Goal: Information Seeking & Learning: Learn about a topic

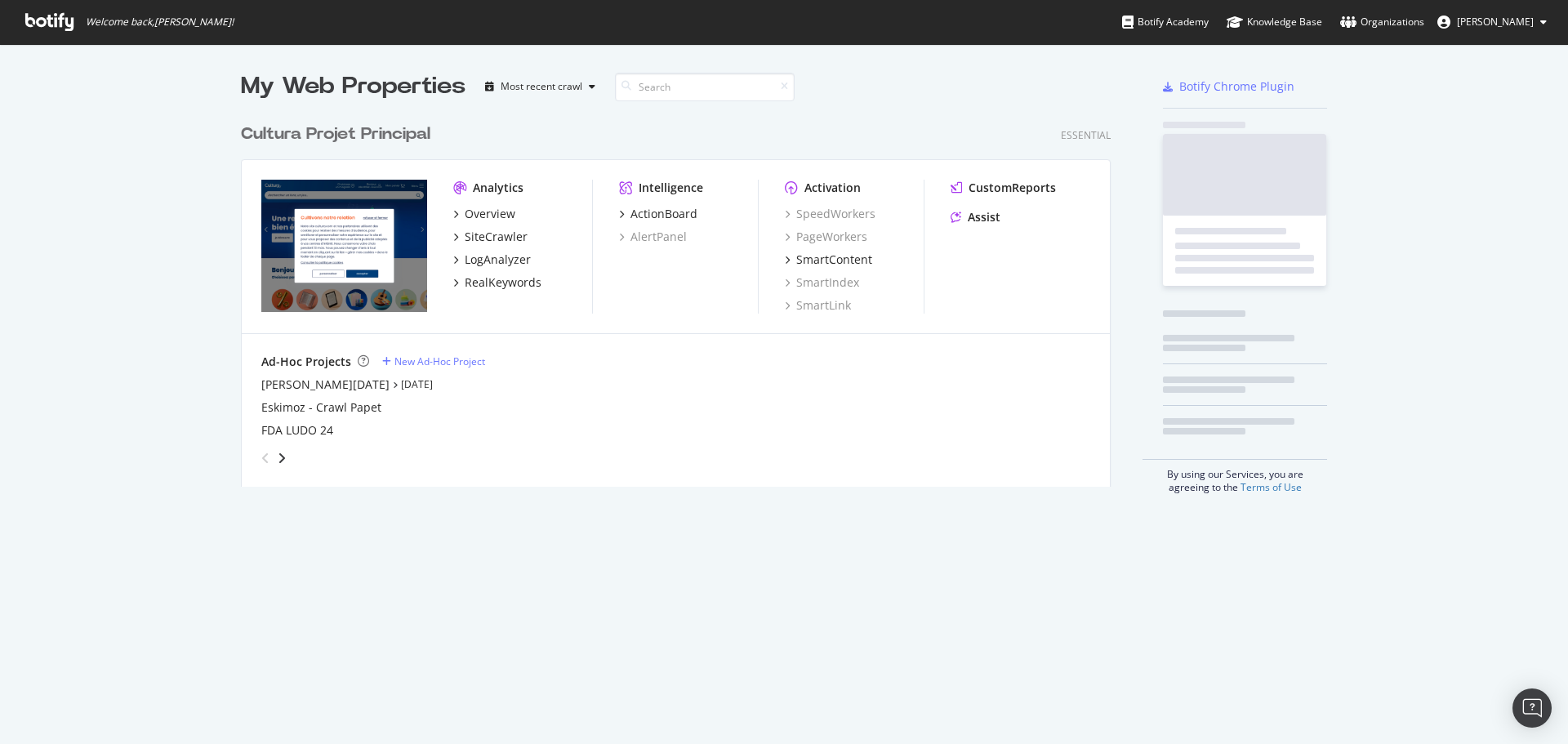
scroll to position [732, 1544]
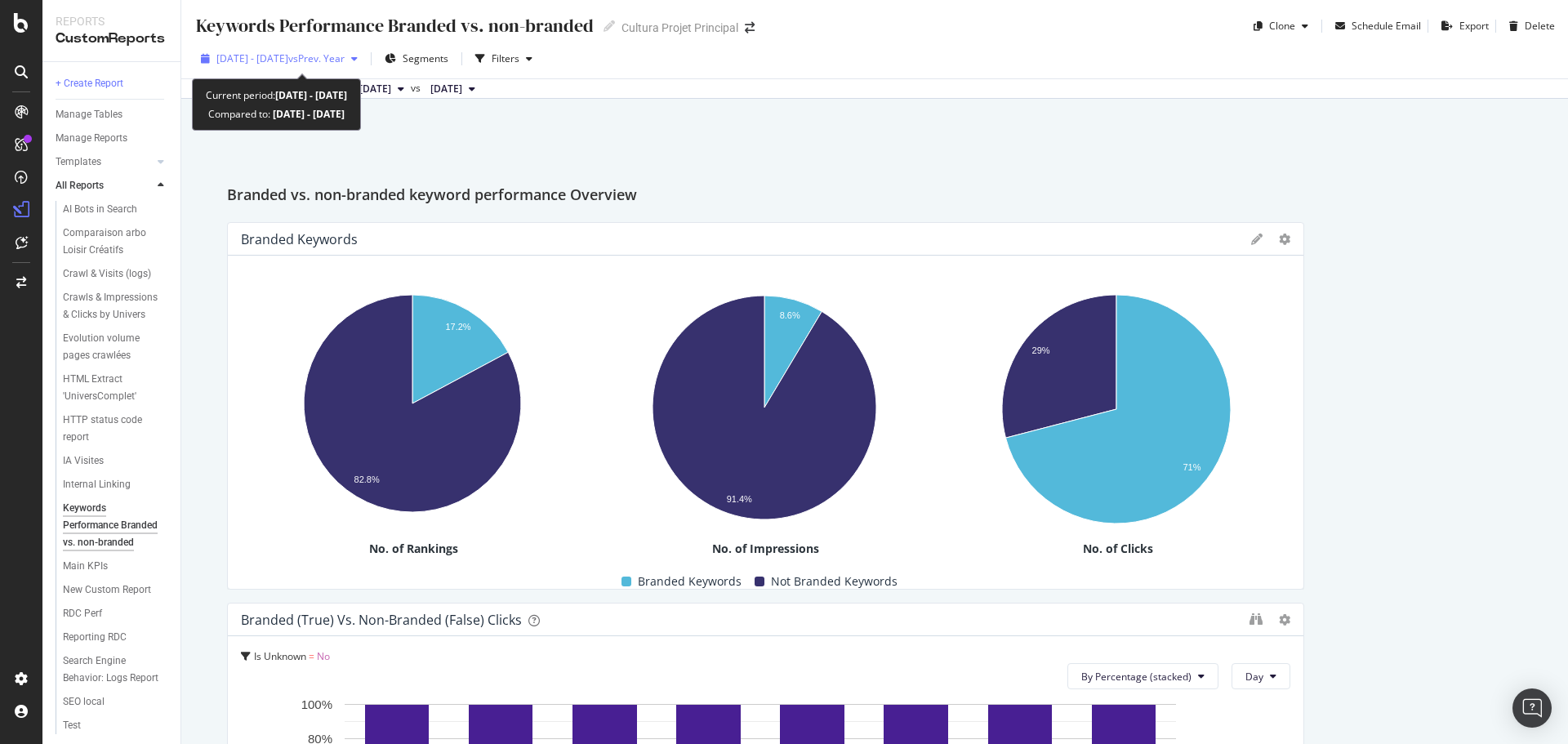
click at [272, 54] on span "[DATE] - [DATE]" at bounding box center [252, 58] width 72 height 14
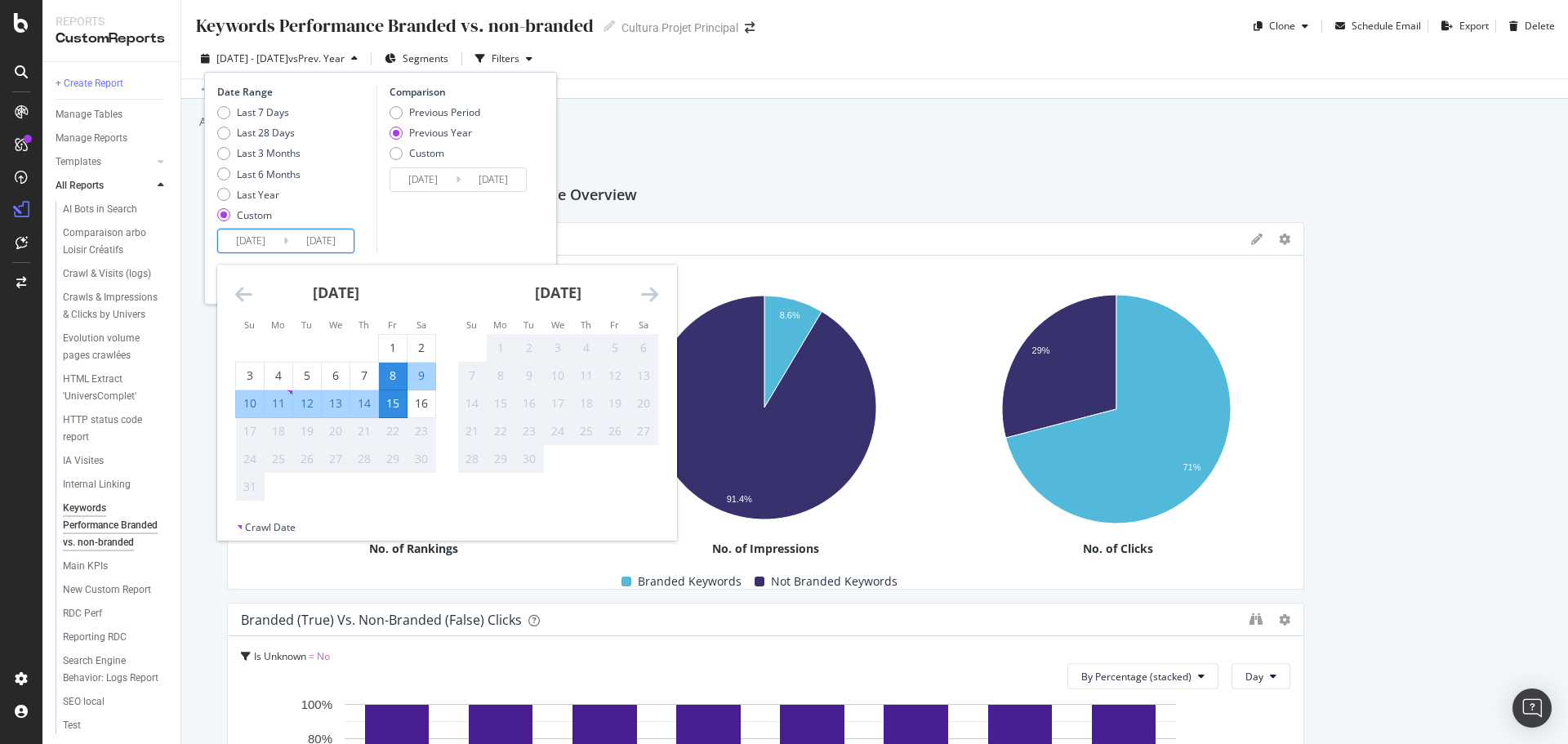
click at [247, 237] on input "2025/08/08" at bounding box center [250, 240] width 65 height 23
click at [237, 300] on icon "Move backward to switch to the previous month." at bounding box center [243, 295] width 17 height 20
click at [237, 298] on icon "Move backward to switch to the previous month." at bounding box center [243, 295] width 17 height 20
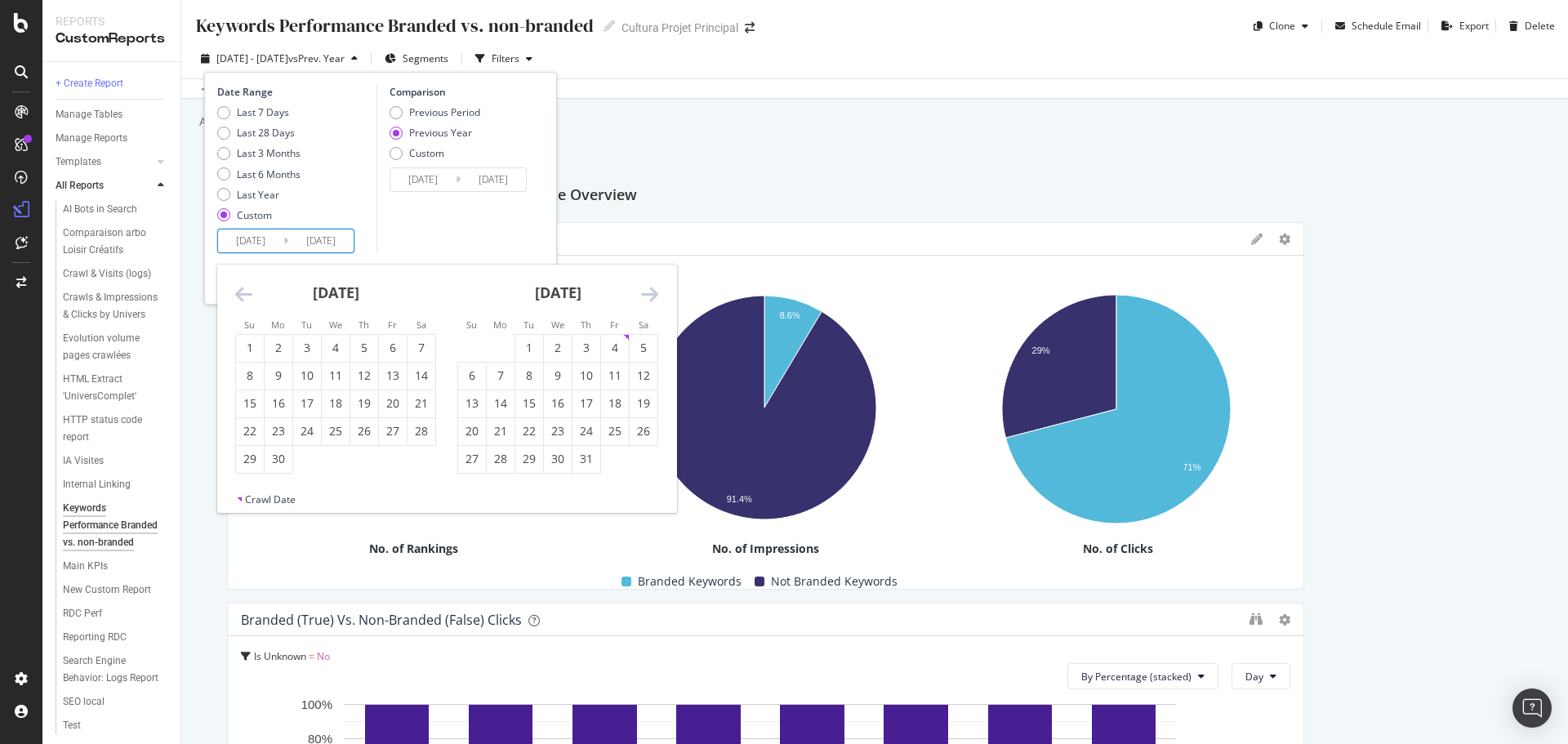
click at [237, 298] on icon "Move backward to switch to the previous month." at bounding box center [243, 295] width 17 height 20
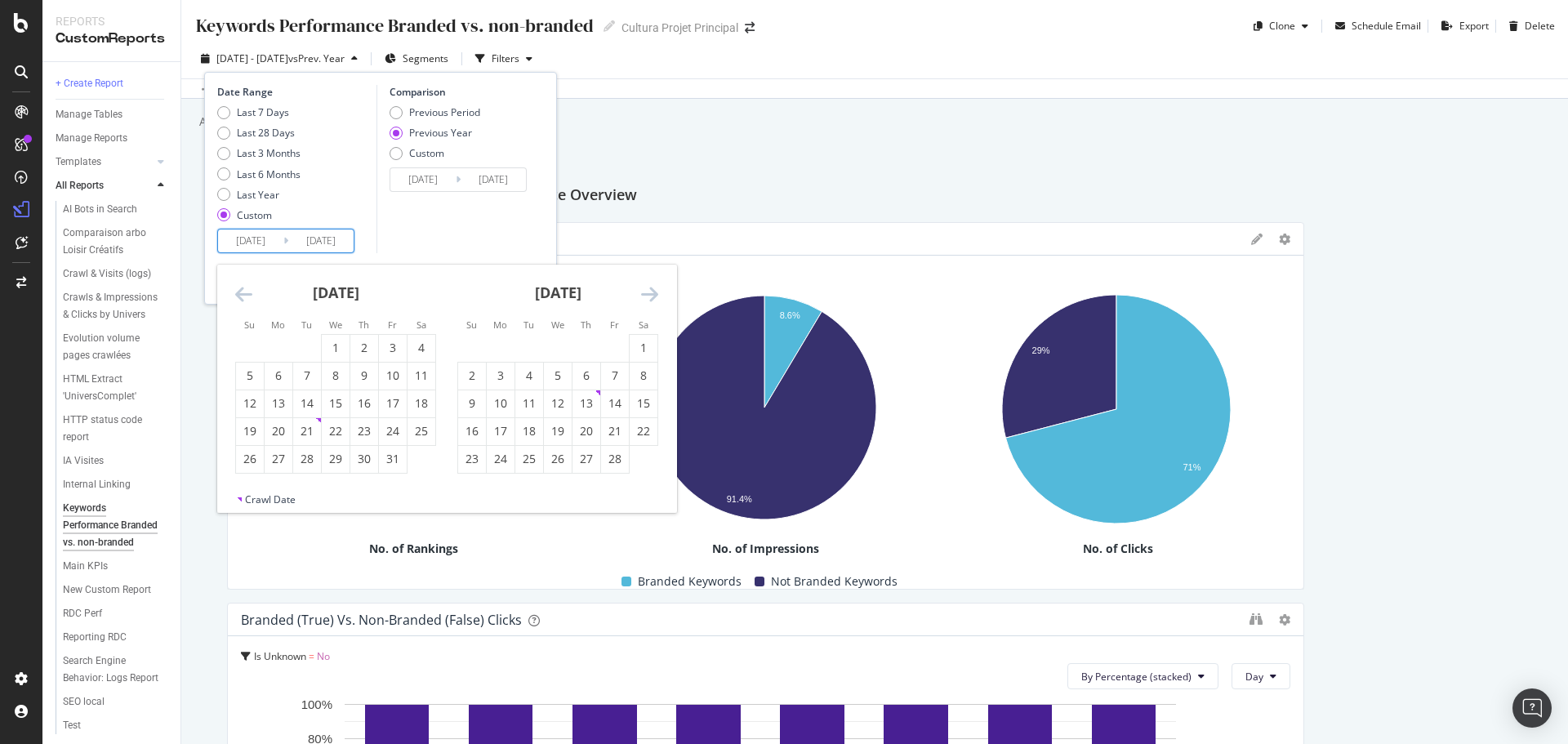
click at [237, 298] on icon "Move backward to switch to the previous month." at bounding box center [243, 295] width 17 height 20
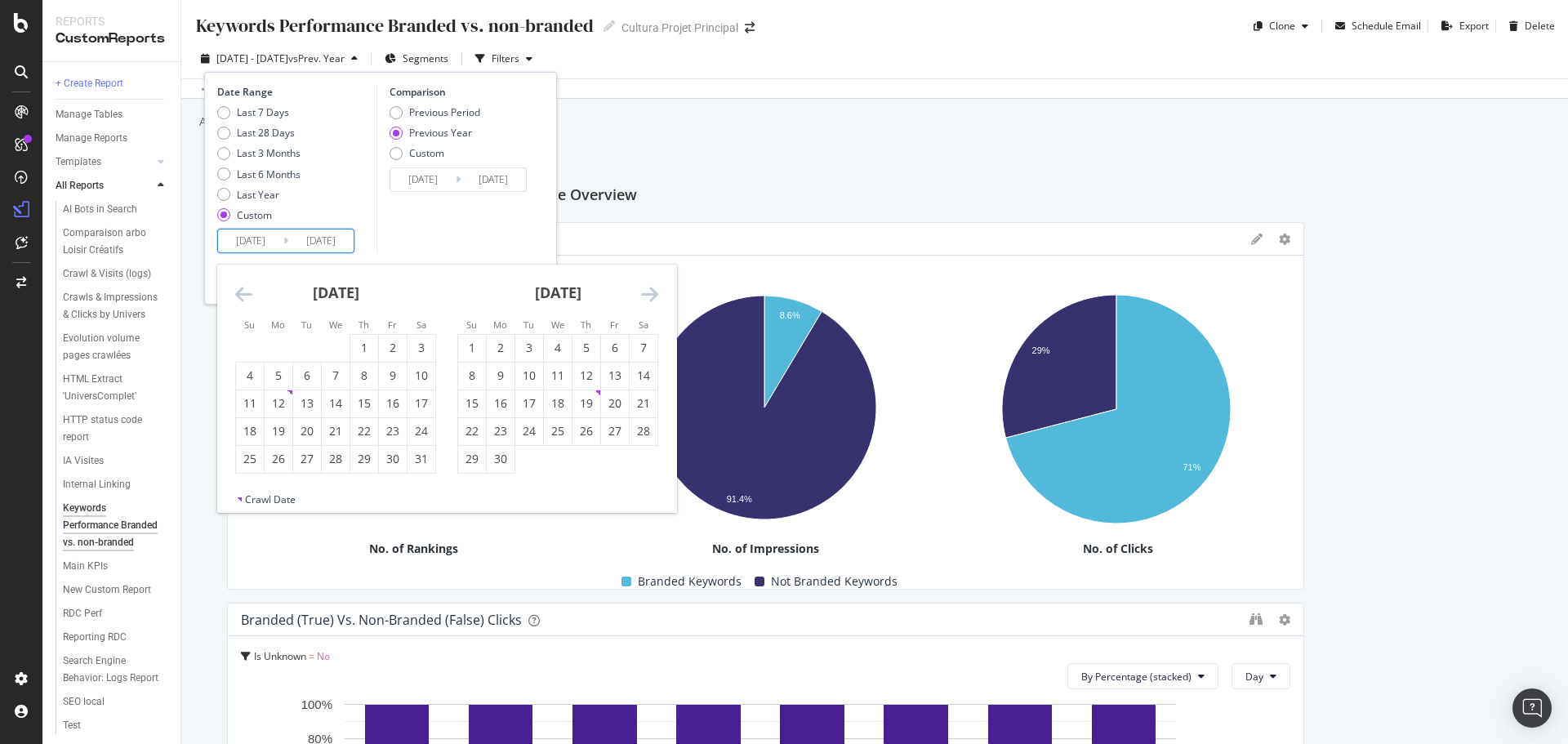
click at [237, 298] on icon "Move backward to switch to the previous month." at bounding box center [243, 295] width 17 height 20
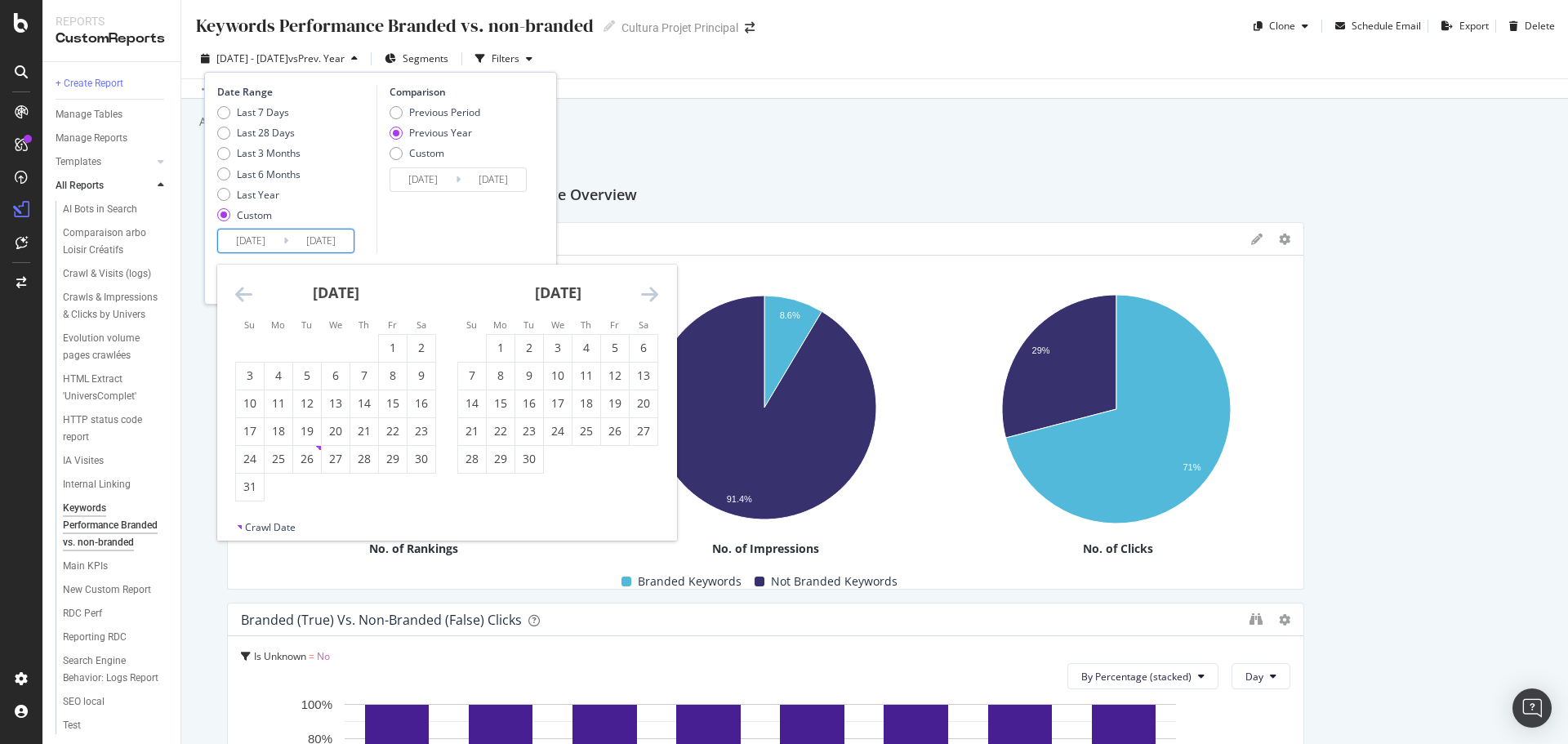
click at [237, 298] on icon "Move backward to switch to the previous month." at bounding box center [243, 295] width 17 height 20
click at [359, 348] on div "1" at bounding box center [364, 348] width 28 height 16
type input "2024/02/01"
type input "2023/02/02"
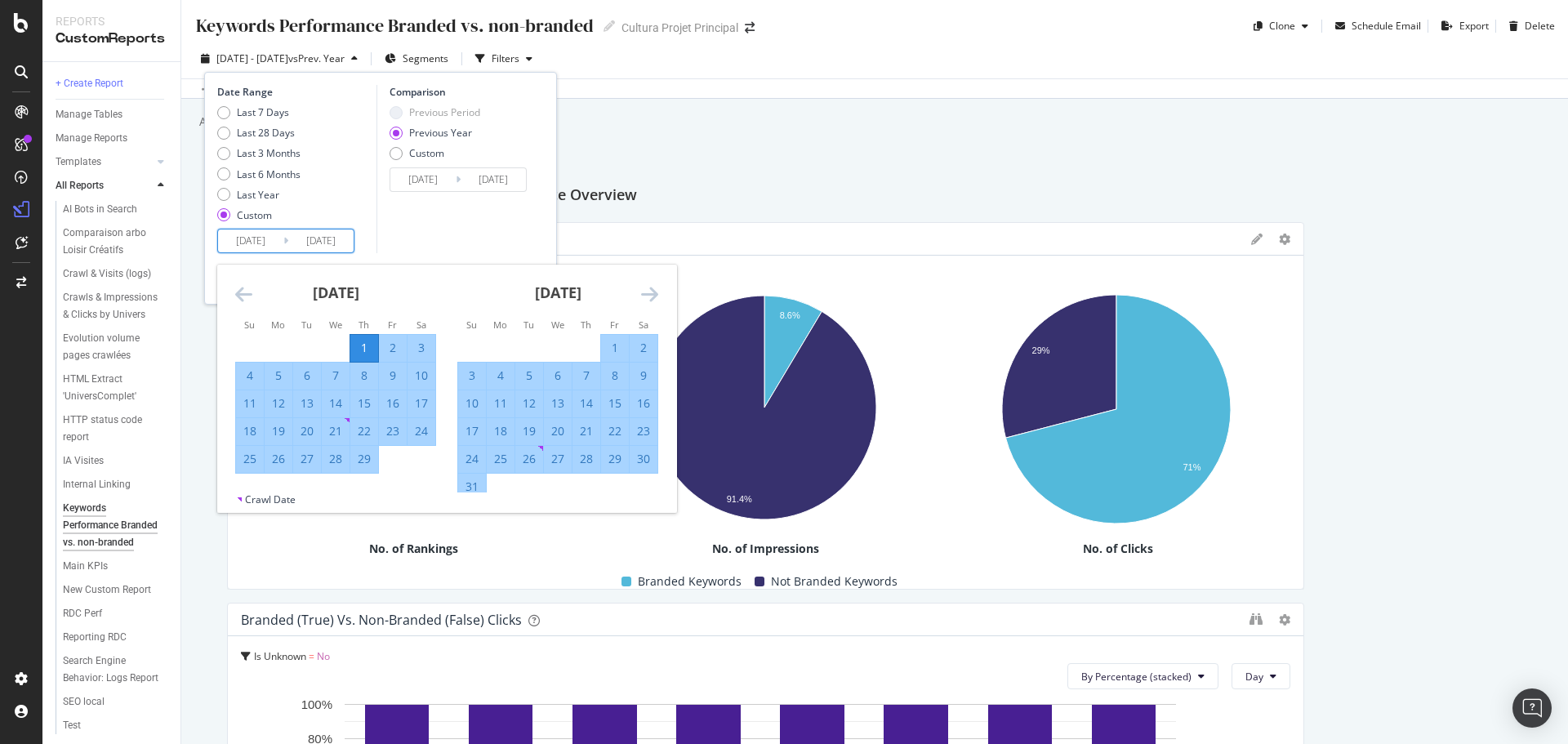
click at [661, 285] on div "March 2024 1 2 3 4 5 6 7 8 9 10 11 12 13 14 15 16 17 18 19 20 21 22 23 24 25 26…" at bounding box center [558, 383] width 222 height 237
drag, startPoint x: 661, startPoint y: 285, endPoint x: 646, endPoint y: 288, distance: 15.3
click at [654, 286] on div "January 2024 1 2 3 4 5 6 7 8 9 10 11 12 13 14 15 16 17 18 19 20 21 22 23 24 25 …" at bounding box center [446, 379] width 459 height 228
click at [637, 291] on div "March 2024" at bounding box center [558, 299] width 201 height 70
click at [643, 292] on icon "Move forward to switch to the next month." at bounding box center [649, 295] width 17 height 20
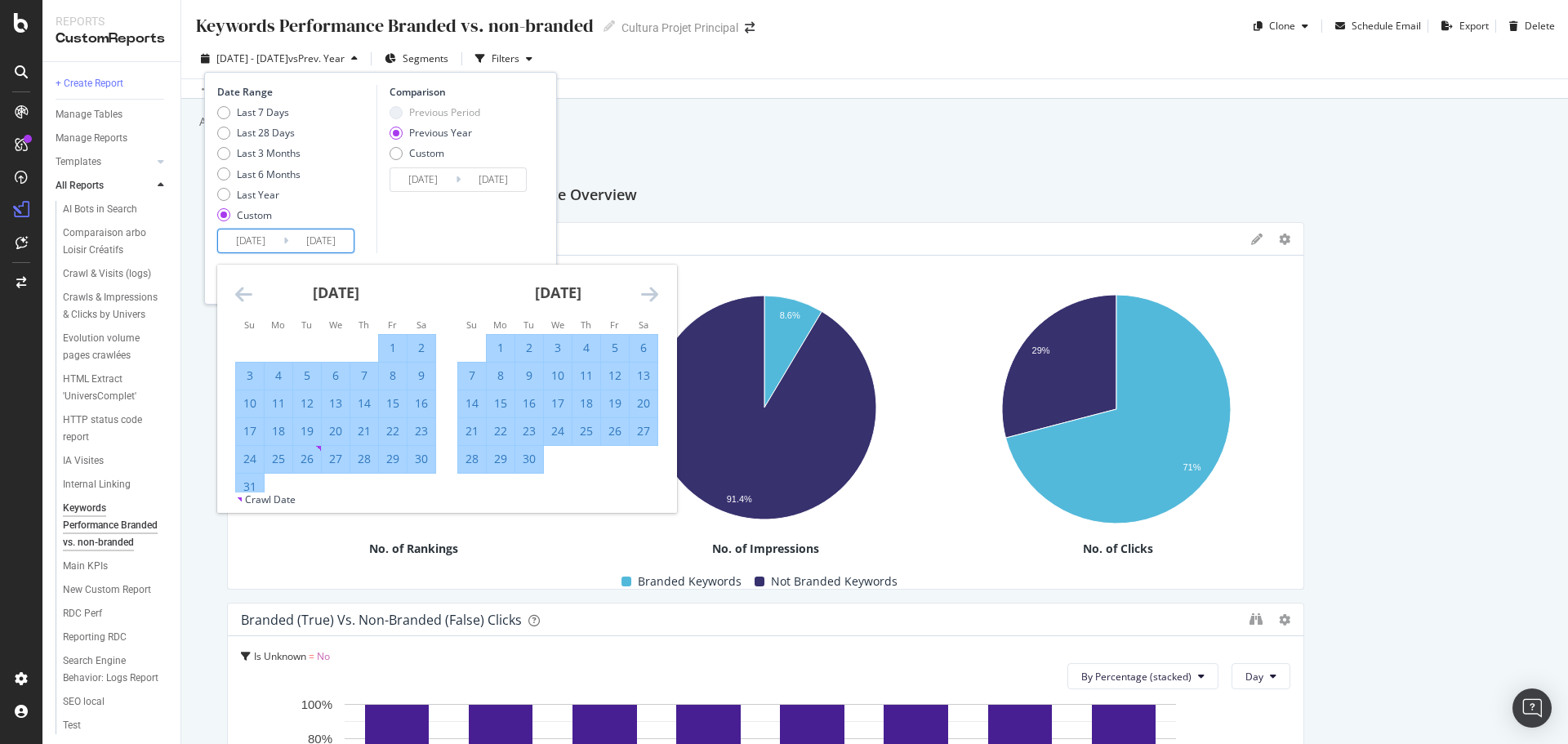
click at [643, 292] on icon "Move forward to switch to the next month." at bounding box center [649, 295] width 17 height 20
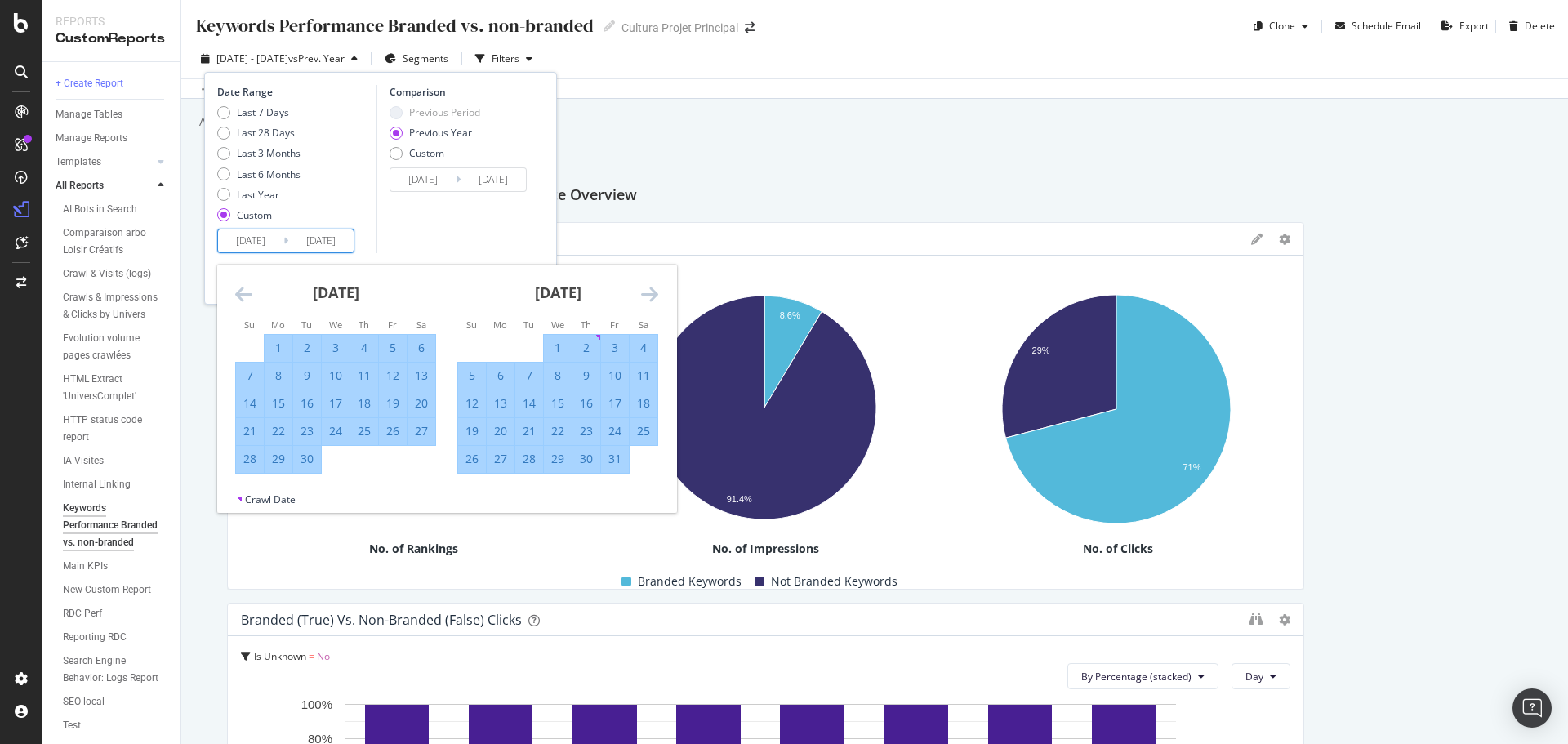
click at [643, 292] on icon "Move forward to switch to the next month." at bounding box center [649, 295] width 17 height 20
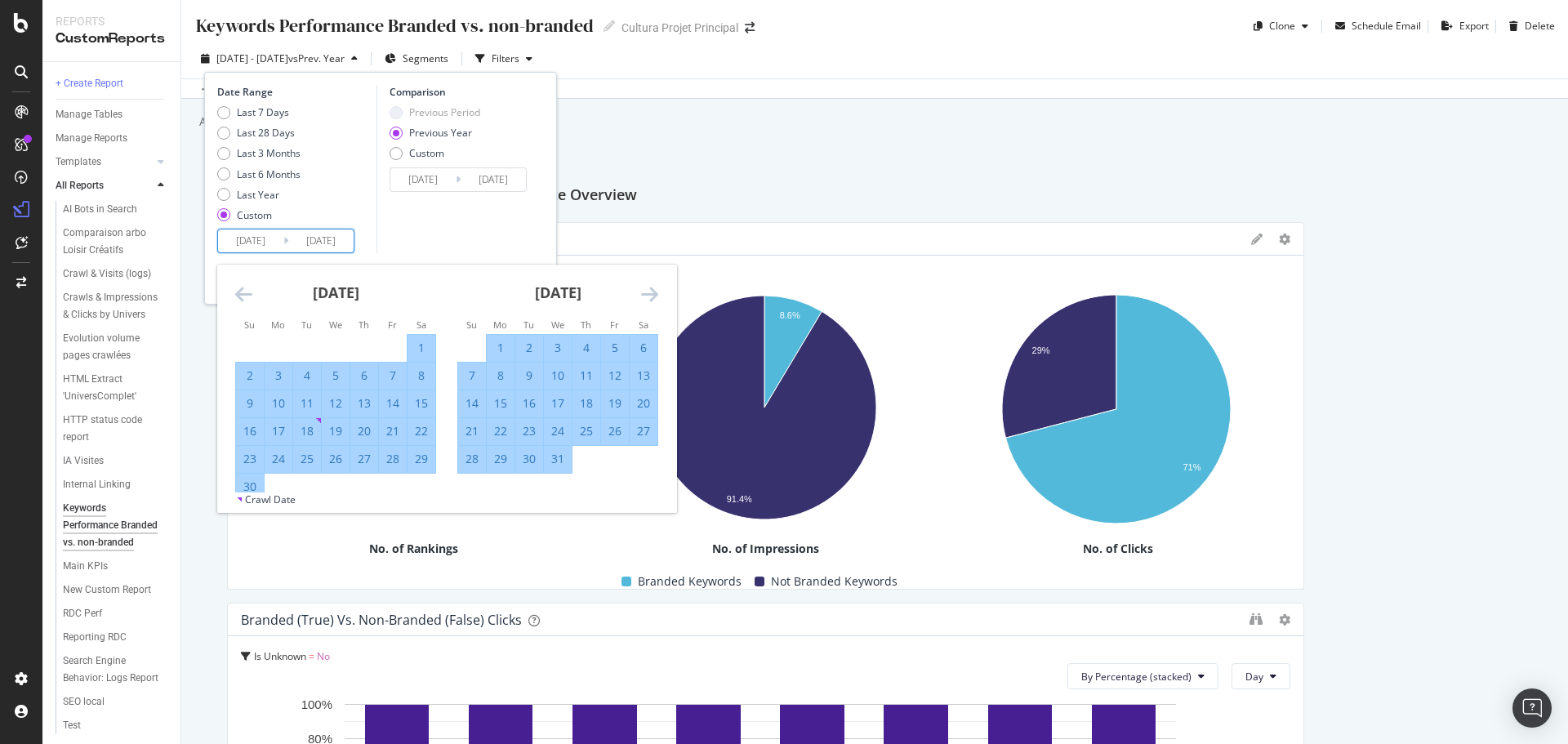
click at [643, 292] on icon "Move forward to switch to the next month." at bounding box center [649, 295] width 17 height 20
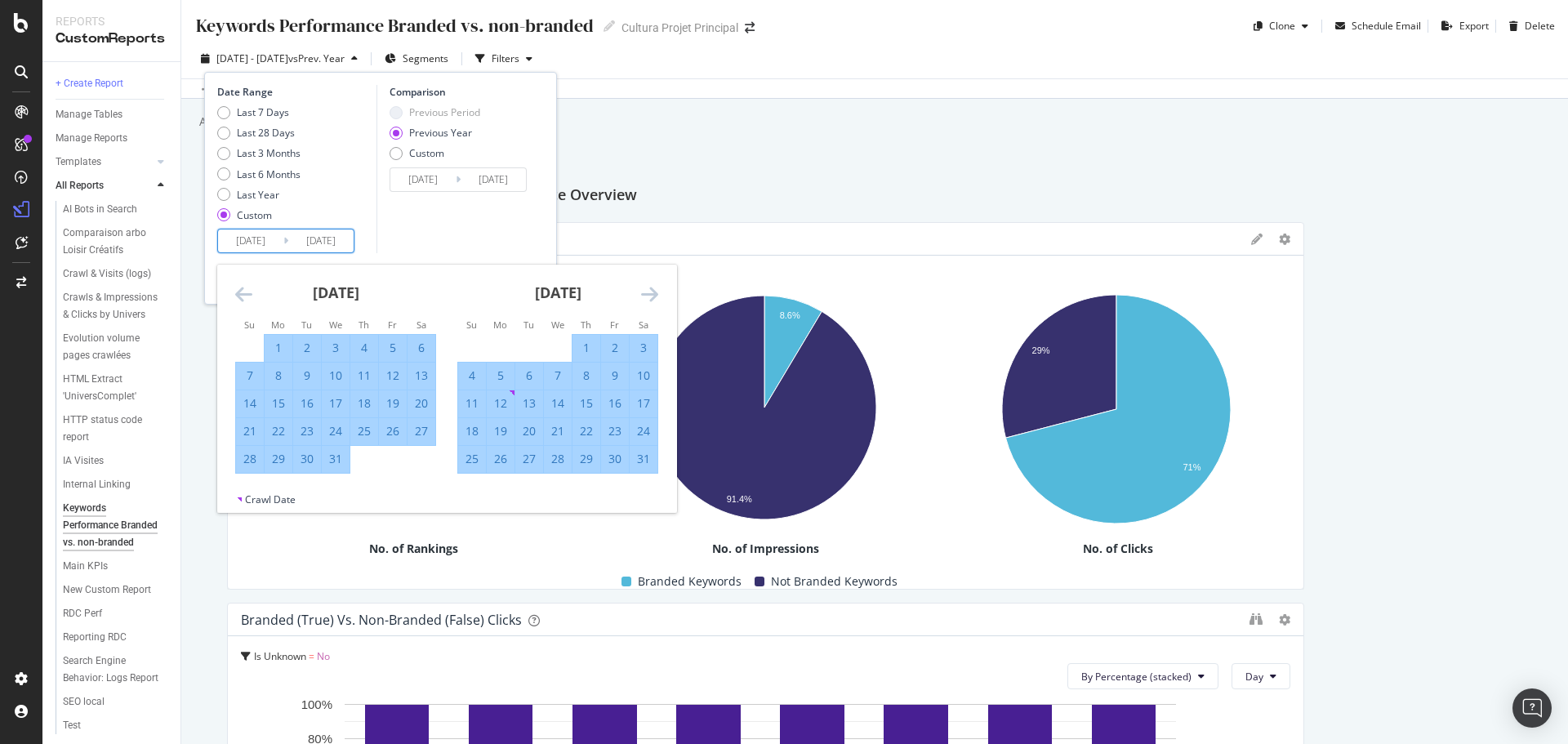
click at [643, 292] on icon "Move forward to switch to the next month." at bounding box center [649, 295] width 17 height 20
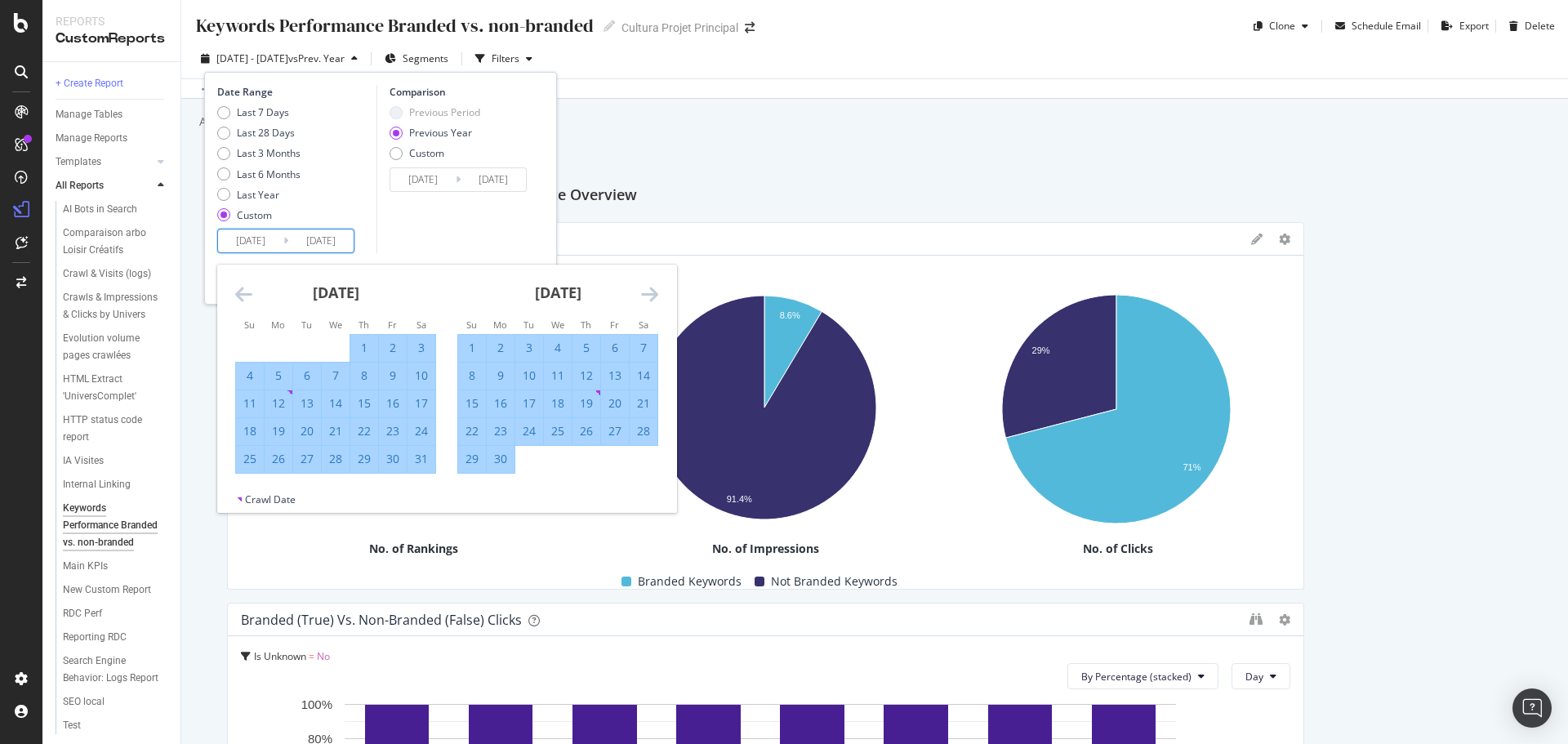
click at [643, 292] on icon "Move forward to switch to the next month." at bounding box center [649, 295] width 17 height 20
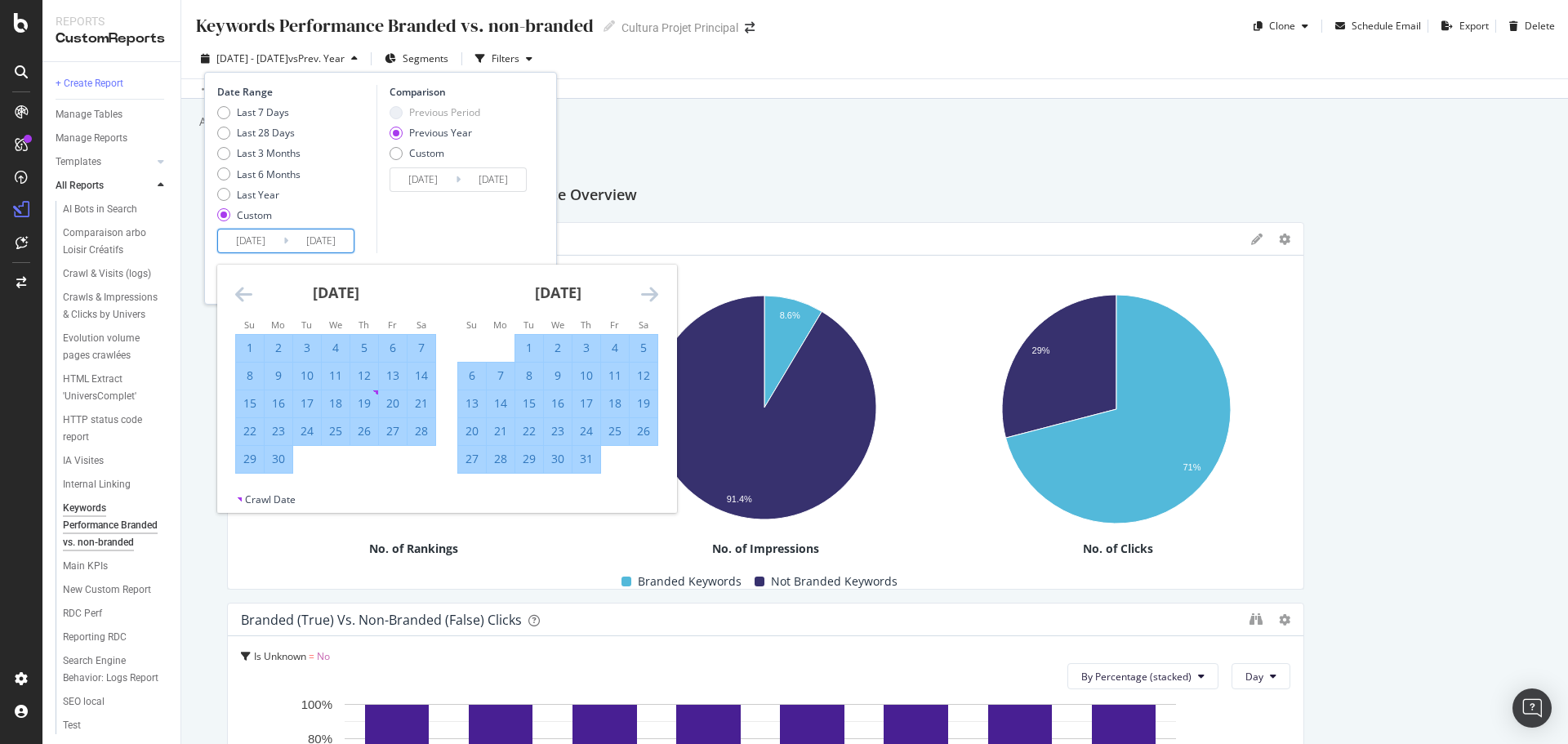
click at [643, 292] on icon "Move forward to switch to the next month." at bounding box center [649, 295] width 17 height 20
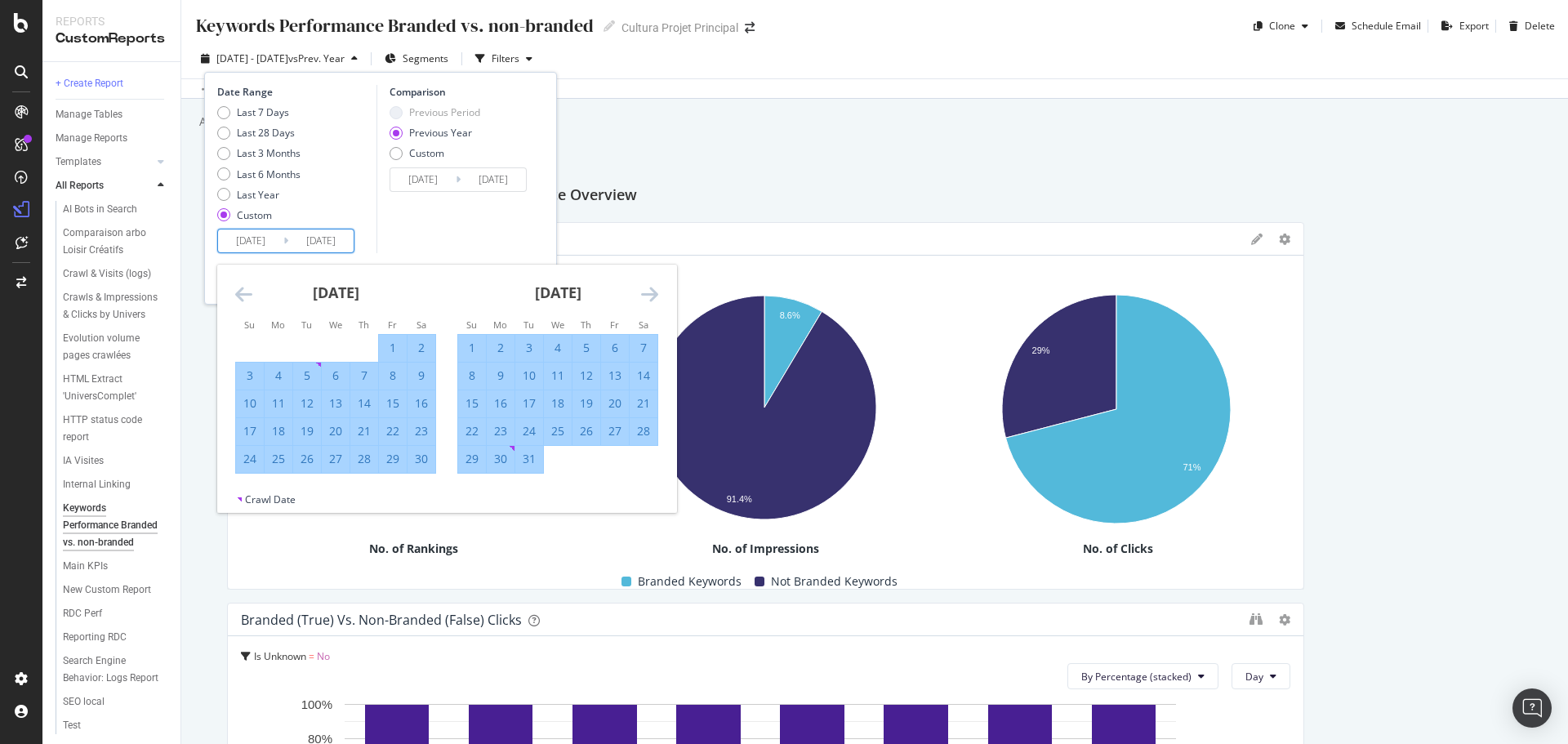
click at [643, 292] on icon "Move forward to switch to the next month." at bounding box center [649, 295] width 17 height 20
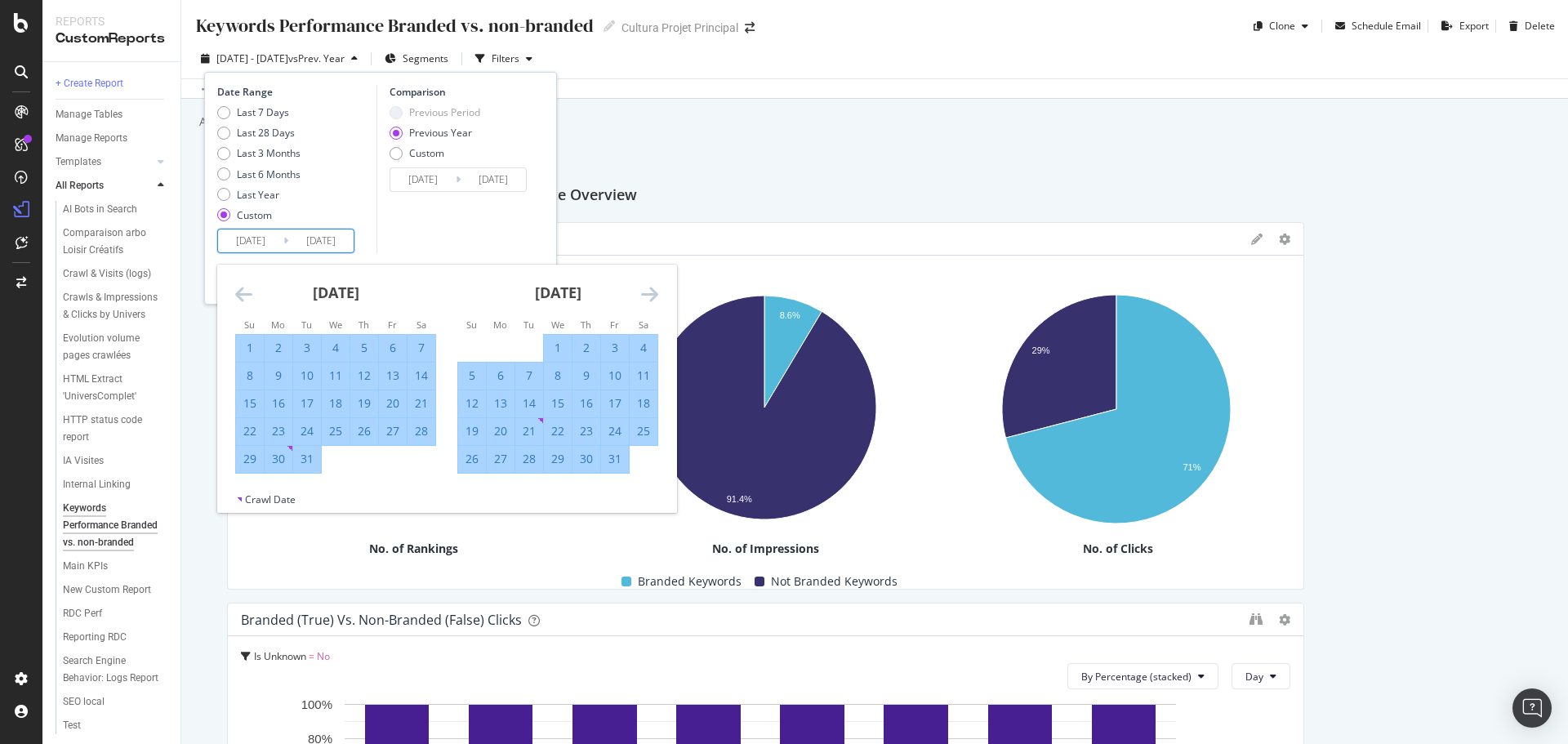
click at [615, 463] on div "31" at bounding box center [615, 459] width 28 height 16
type input "2025/01/31"
type input "2024/02/02"
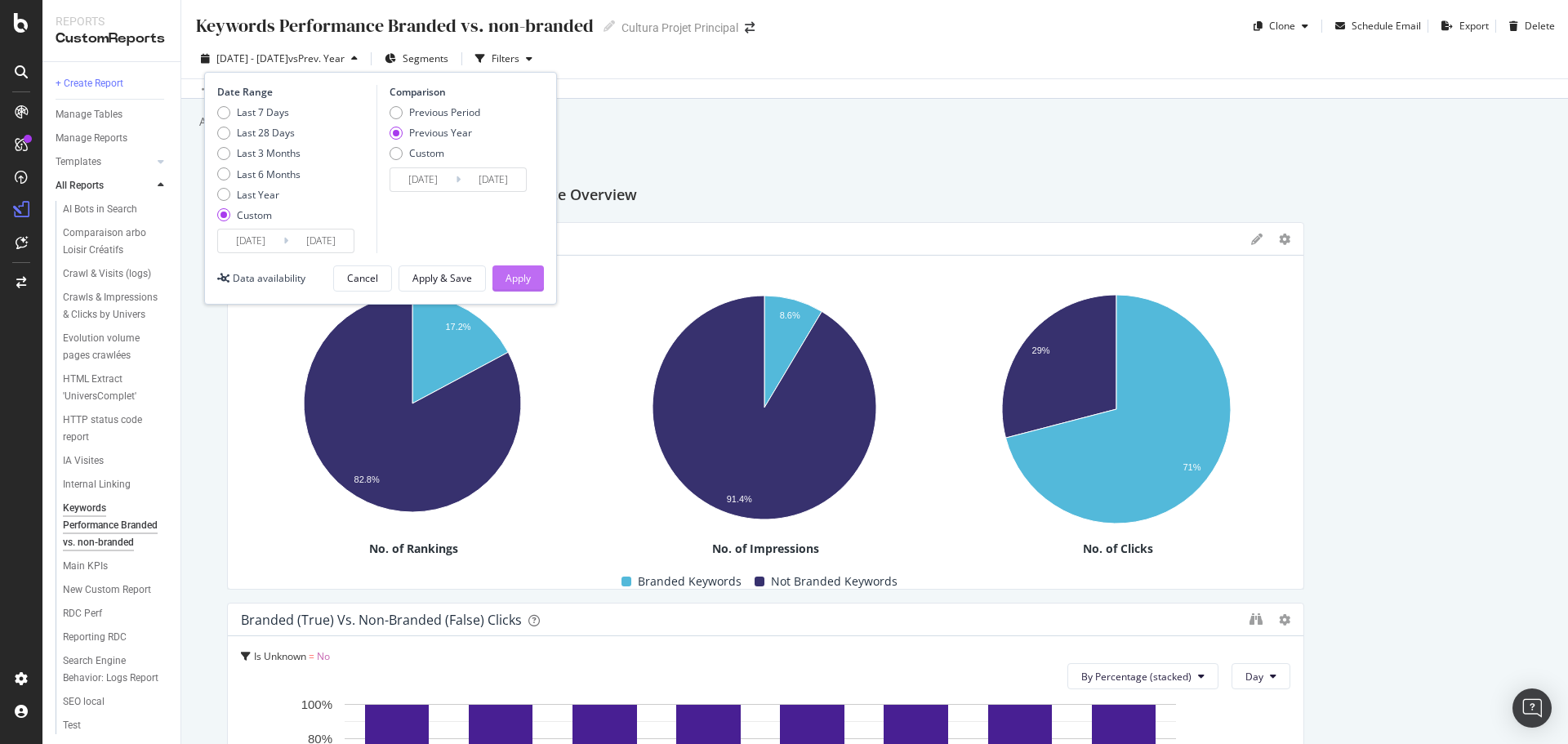
click at [519, 276] on div "Apply" at bounding box center [518, 278] width 25 height 14
